Goal: Information Seeking & Learning: Learn about a topic

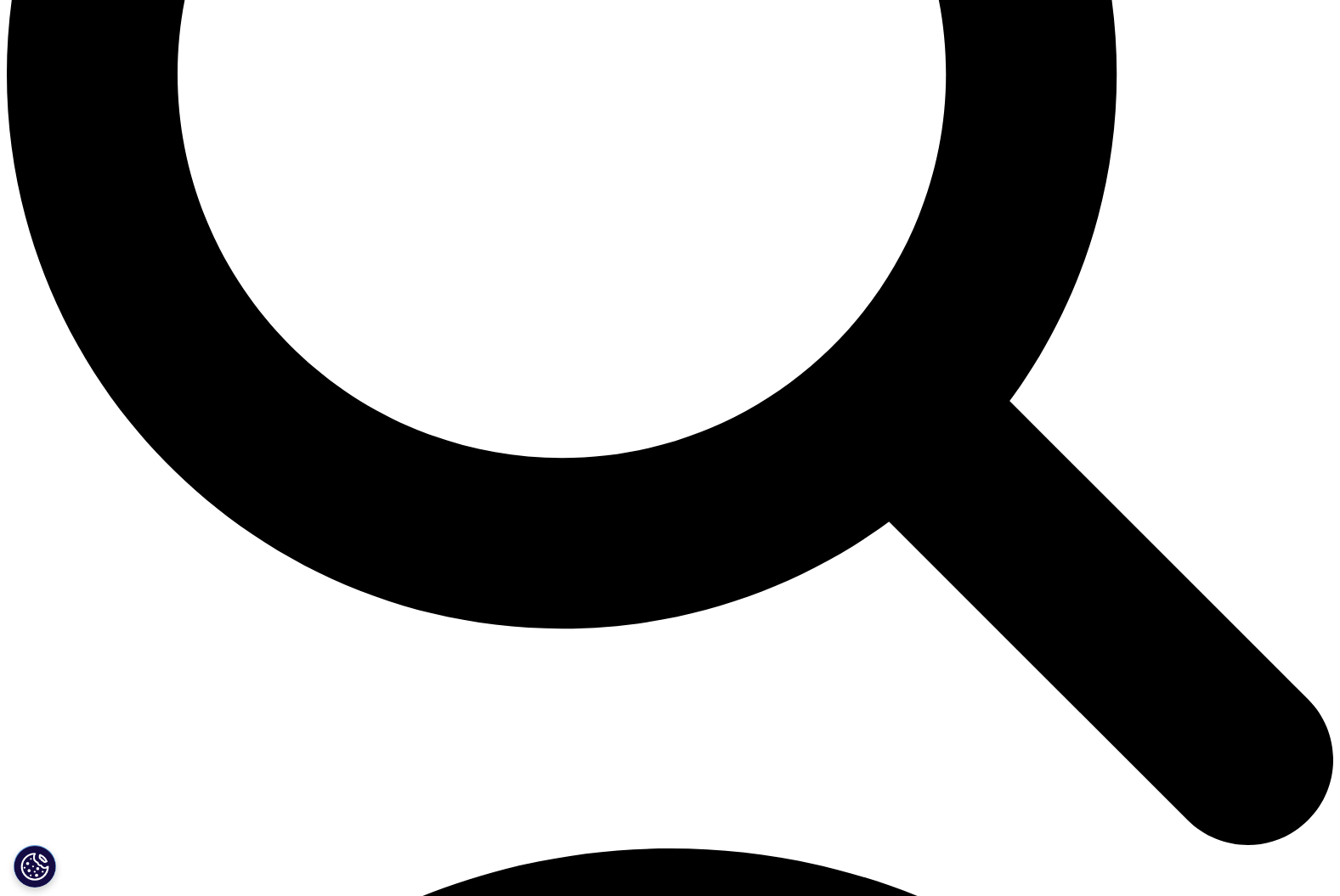
scroll to position [1836, 0]
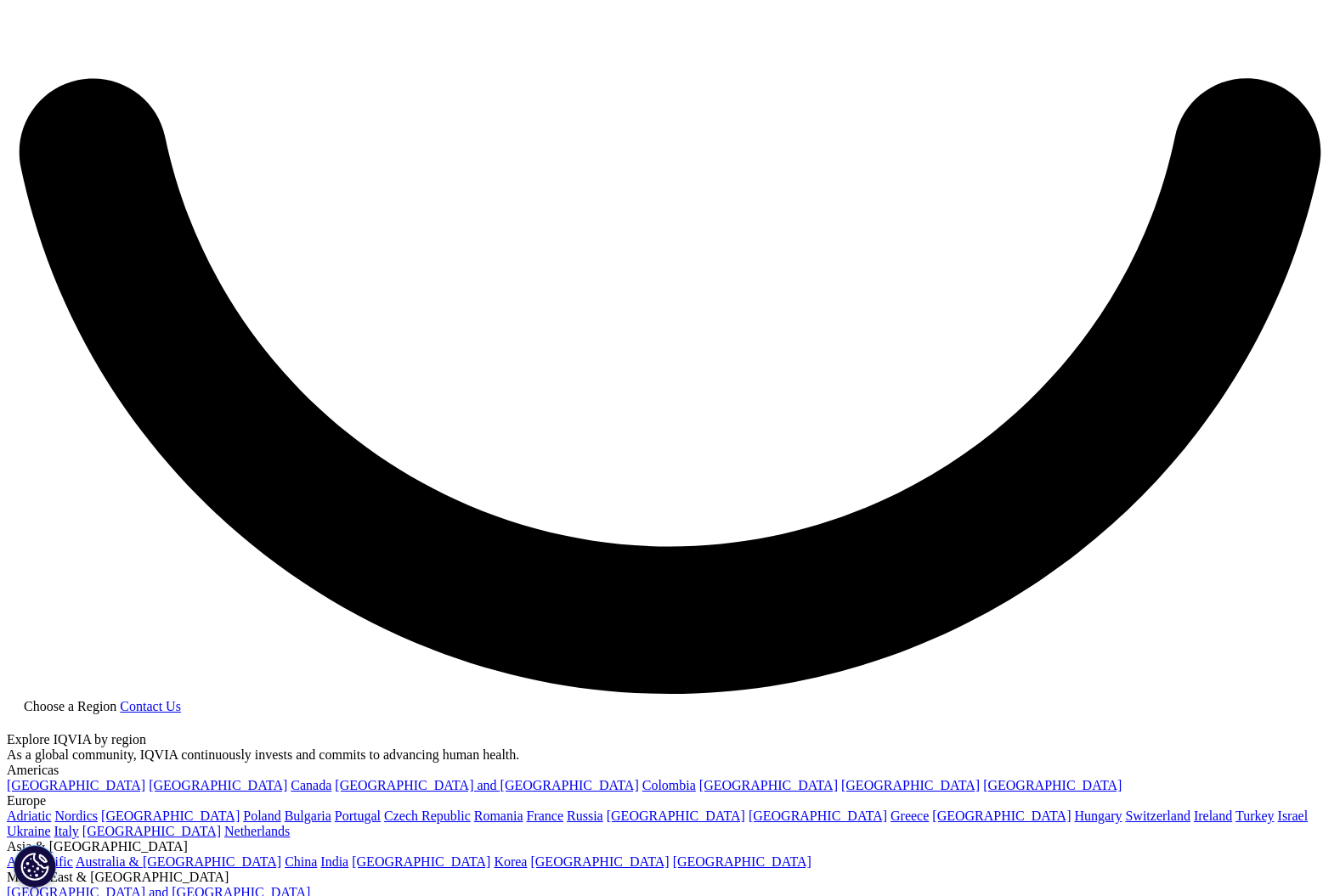
scroll to position [3317, 0]
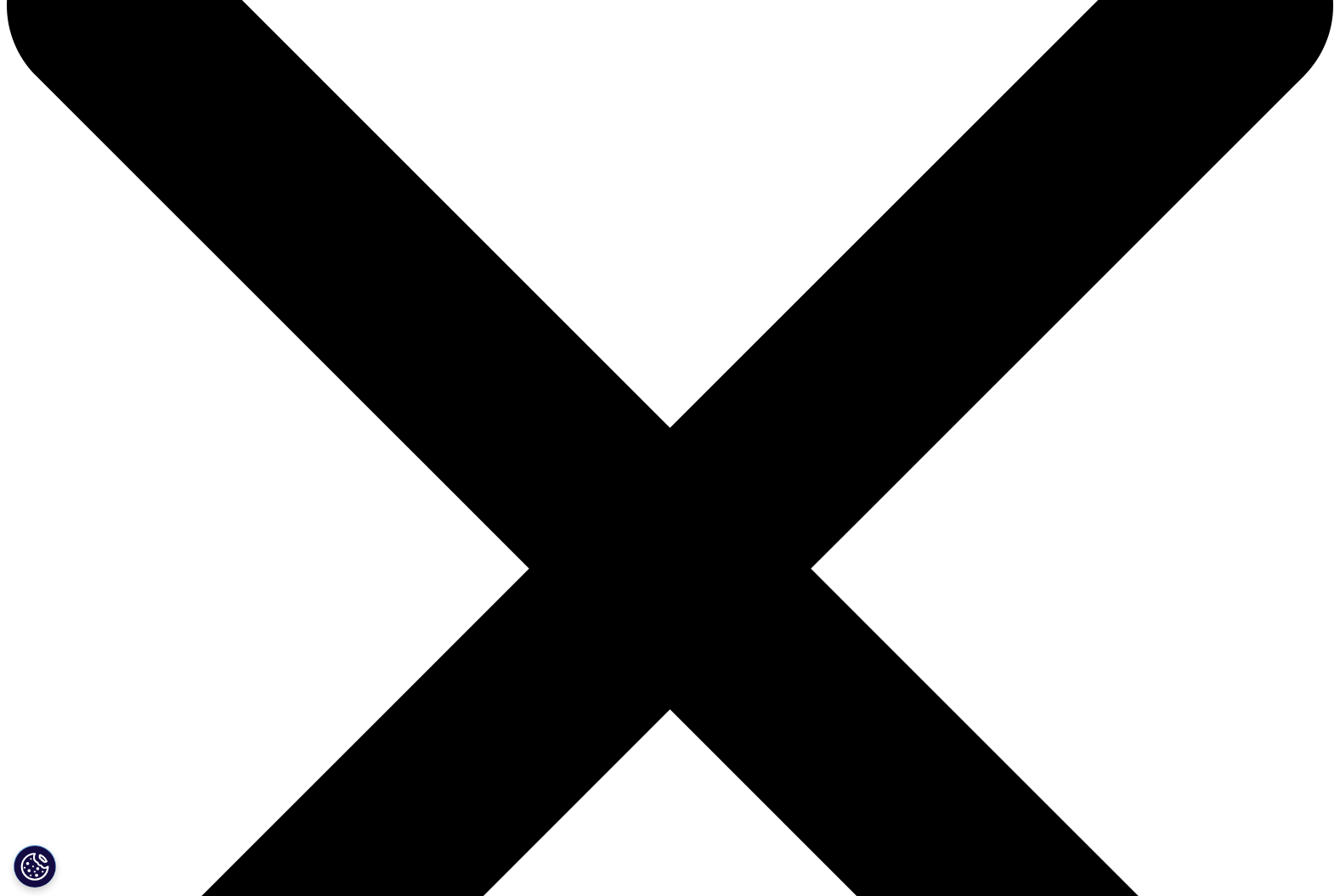
scroll to position [118, 0]
